Goal: Task Accomplishment & Management: Manage account settings

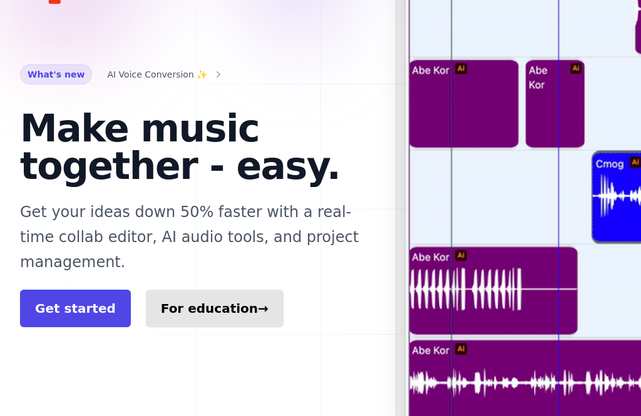
scroll to position [170, 0]
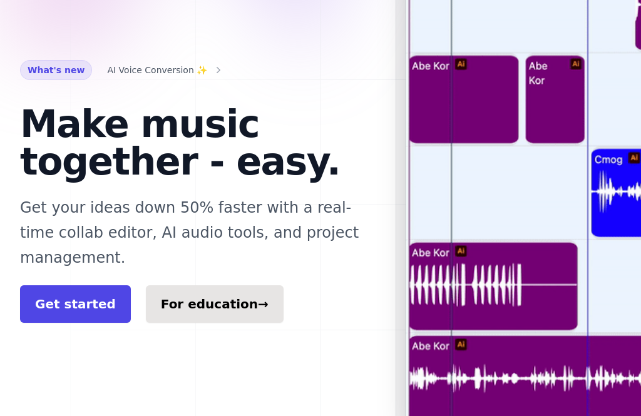
click at [76, 286] on link "Get started" at bounding box center [75, 305] width 111 height 38
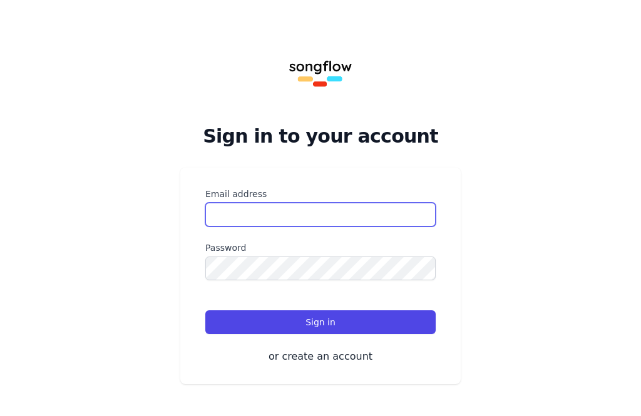
click at [400, 217] on input "Email address" at bounding box center [320, 215] width 230 height 24
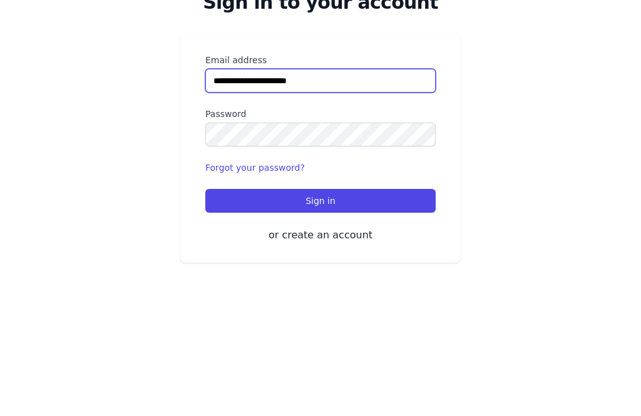
type input "**********"
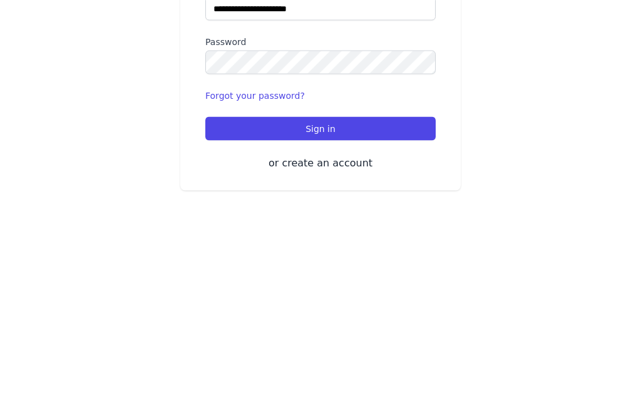
click at [288, 297] on link "Forgot your password?" at bounding box center [254, 302] width 99 height 10
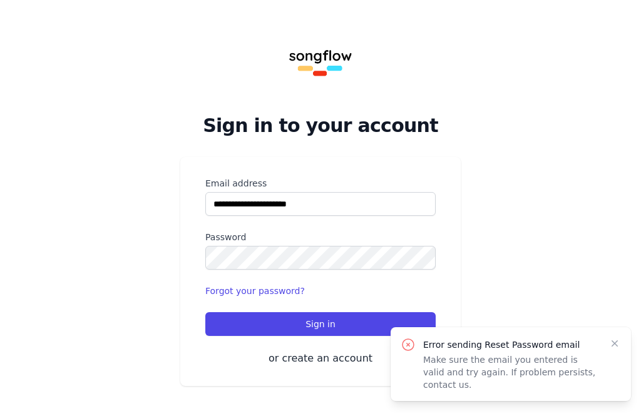
click at [480, 232] on div "**********" at bounding box center [320, 202] width 641 height 427
click at [331, 319] on button "Sign in" at bounding box center [320, 324] width 230 height 24
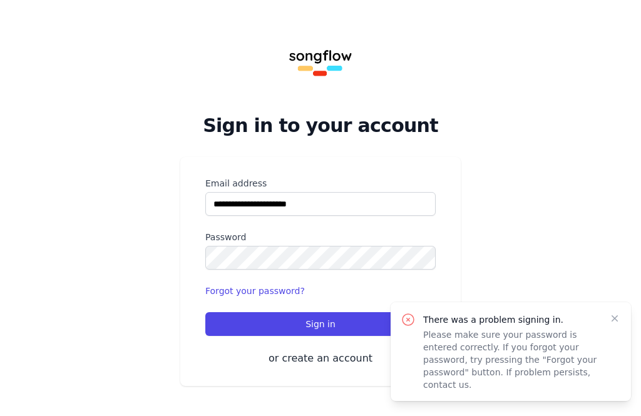
click at [619, 323] on div "There was a problem signing in. Please make sure your password is entered corre…" at bounding box center [510, 351] width 240 height 99
click at [616, 325] on icon "button" at bounding box center [614, 318] width 13 height 13
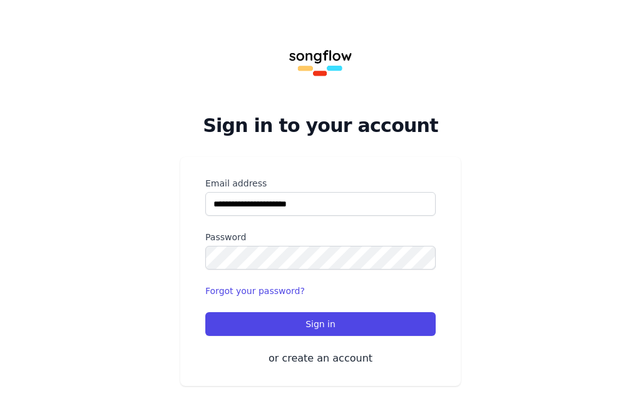
click at [410, 322] on button "Sign in" at bounding box center [320, 324] width 230 height 24
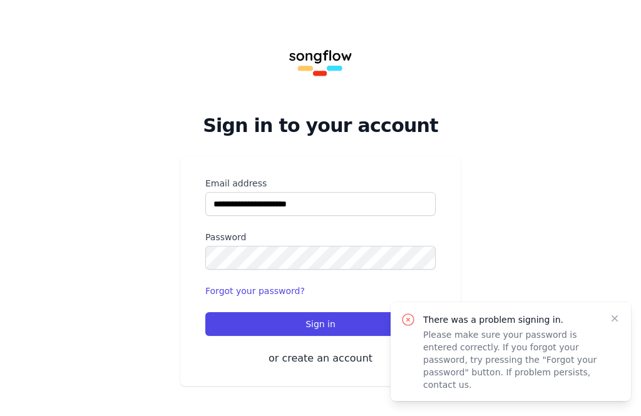
click at [618, 325] on icon "button" at bounding box center [614, 318] width 13 height 13
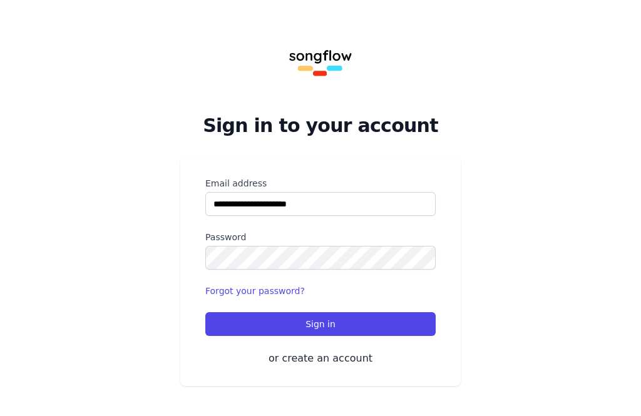
click at [412, 323] on button "Sign in" at bounding box center [320, 324] width 230 height 24
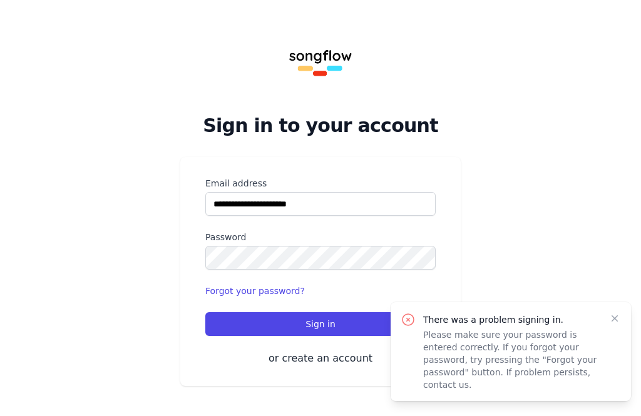
click at [618, 325] on icon "button" at bounding box center [614, 318] width 13 height 13
